Goal: Ask a question

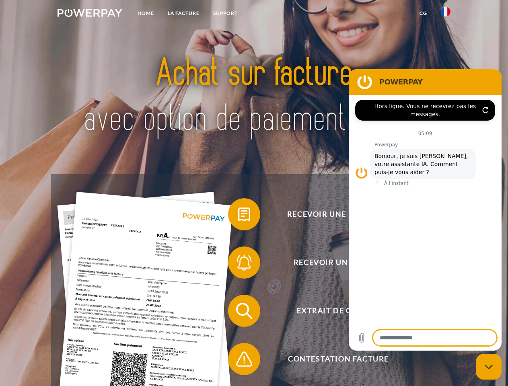
click at [90, 14] on img at bounding box center [90, 13] width 65 height 8
click at [446, 14] on img at bounding box center [446, 12] width 10 height 10
click at [423, 13] on link "CG" at bounding box center [423, 13] width 21 height 14
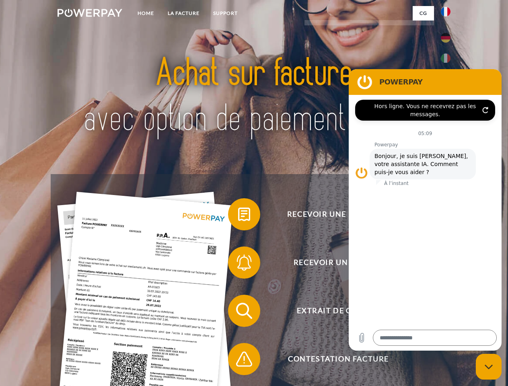
click at [238, 216] on span at bounding box center [232, 214] width 40 height 40
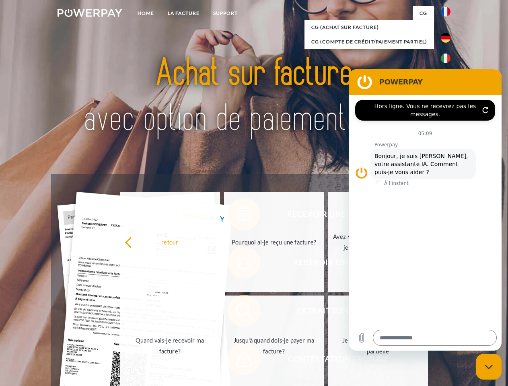
click at [238, 264] on div "Recevoir une facture ? Recevoir un rappel? Extrait de compte retour" at bounding box center [254, 335] width 406 height 322
click at [238, 313] on link "Jusqu'à quand dois-je payer ma facture?" at bounding box center [274, 346] width 100 height 101
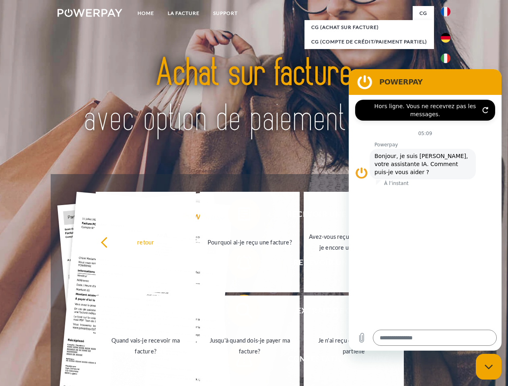
click at [304, 361] on link "Je n'ai reçu qu'une livraison partielle" at bounding box center [354, 346] width 100 height 101
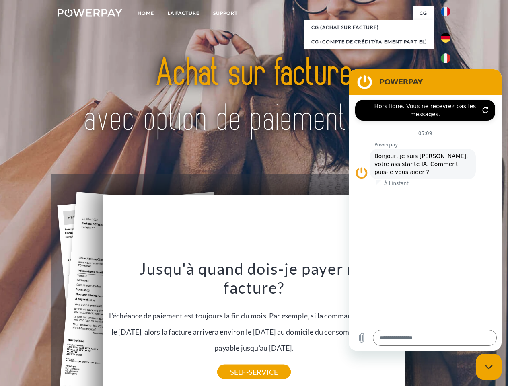
click at [489, 367] on icon "Fermer la fenêtre de messagerie" at bounding box center [489, 366] width 8 height 5
type textarea "*"
